Goal: Task Accomplishment & Management: Complete application form

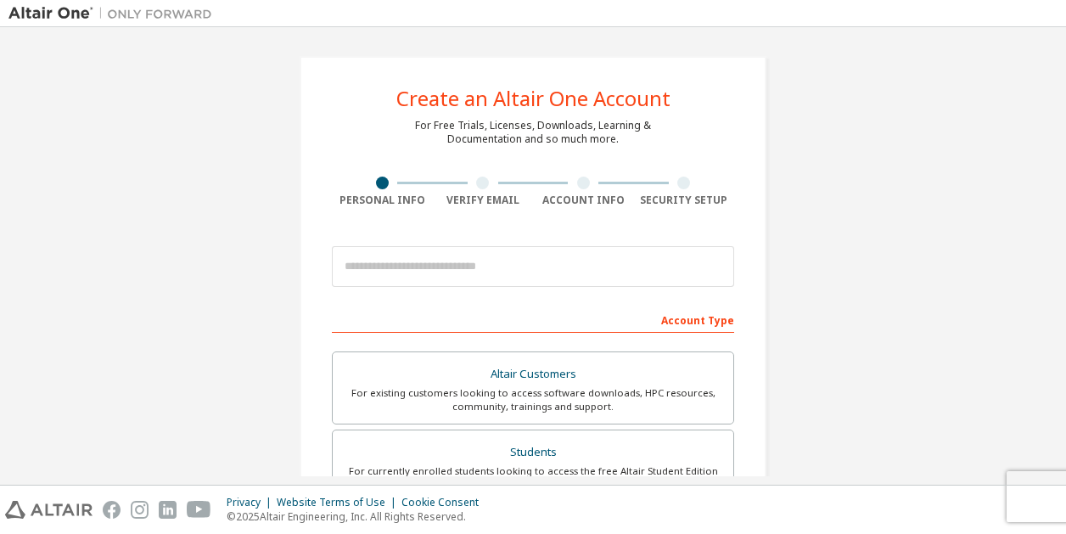
drag, startPoint x: 0, startPoint y: 0, endPoint x: 888, endPoint y: 273, distance: 929.3
click at [888, 273] on div "Create an Altair One Account For Free Trials, Licenses, Downloads, Learning & D…" at bounding box center [532, 485] width 1049 height 898
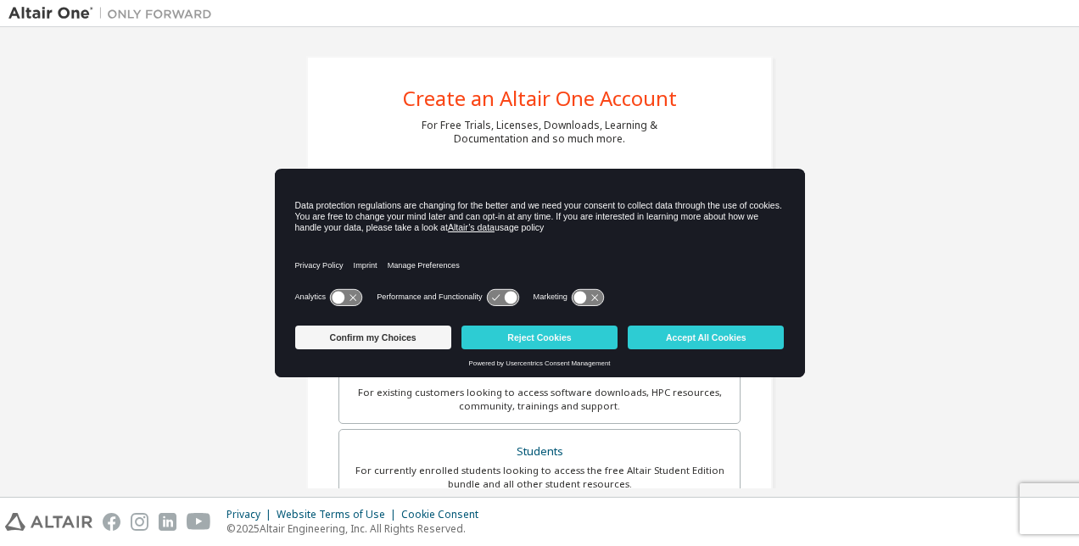
click at [898, 254] on div "Create an Altair One Account For Free Trials, Licenses, Downloads, Learning & D…" at bounding box center [539, 485] width 1062 height 898
click at [724, 331] on button "Accept All Cookies" at bounding box center [706, 338] width 156 height 24
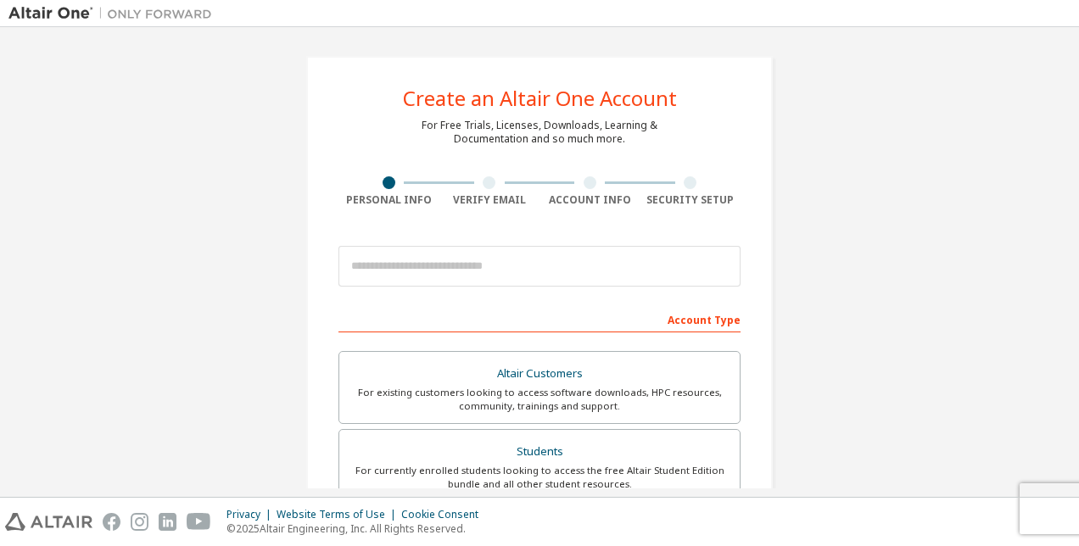
click at [862, 268] on div "Create an Altair One Account For Free Trials, Licenses, Downloads, Learning & D…" at bounding box center [539, 485] width 1062 height 898
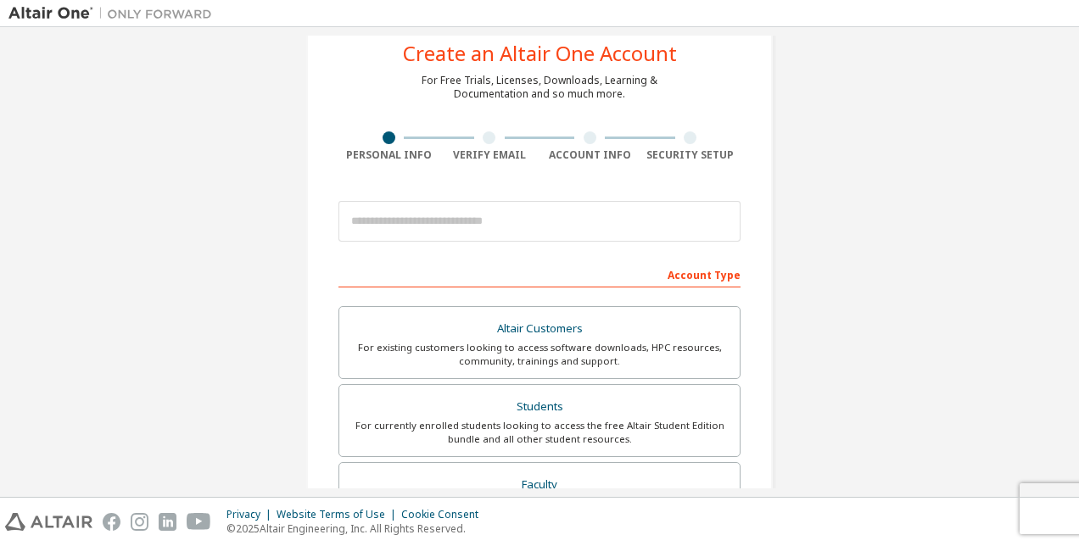
scroll to position [46, 0]
